Goal: Find contact information: Find contact information

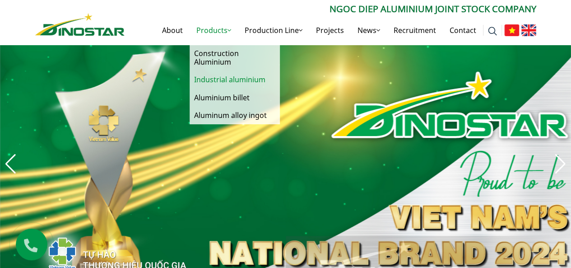
click at [216, 81] on link "Industrial aluminium" at bounding box center [235, 80] width 90 height 18
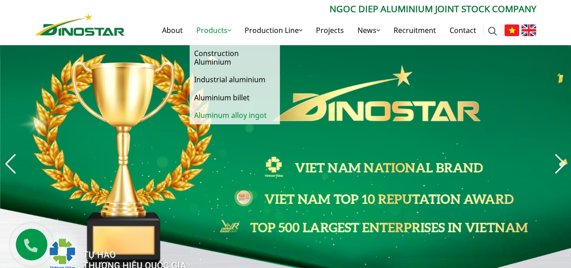
click at [222, 111] on link "Aluminum alloy ingot" at bounding box center [235, 116] width 90 height 18
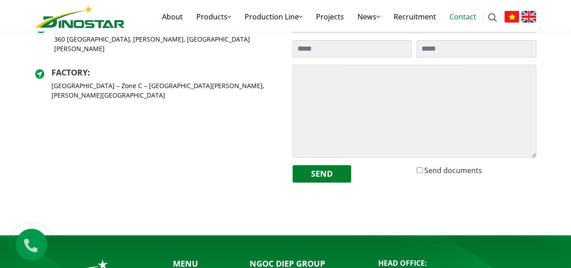
scroll to position [316, 0]
